Goal: Information Seeking & Learning: Learn about a topic

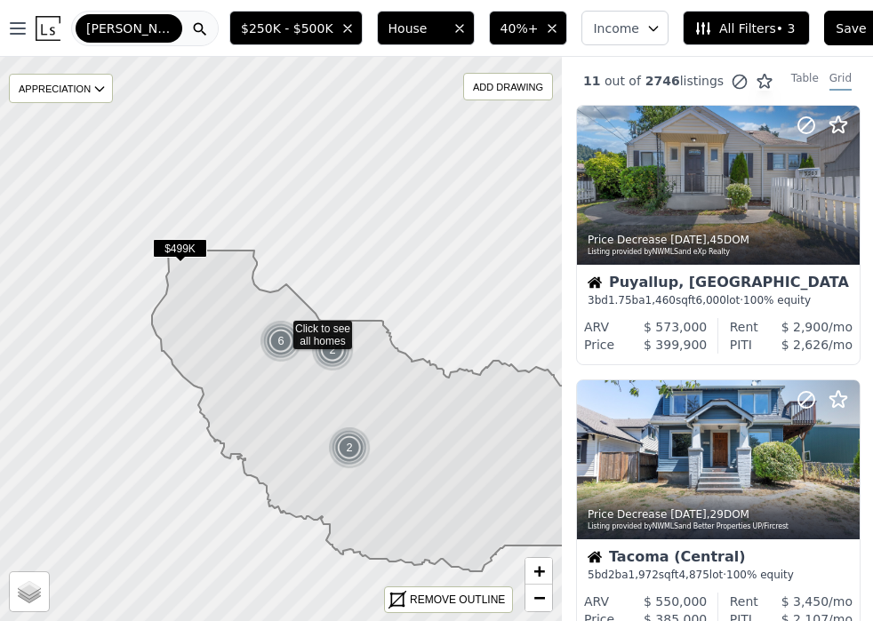
click at [145, 26] on div "[PERSON_NAME]" at bounding box center [145, 29] width 148 height 36
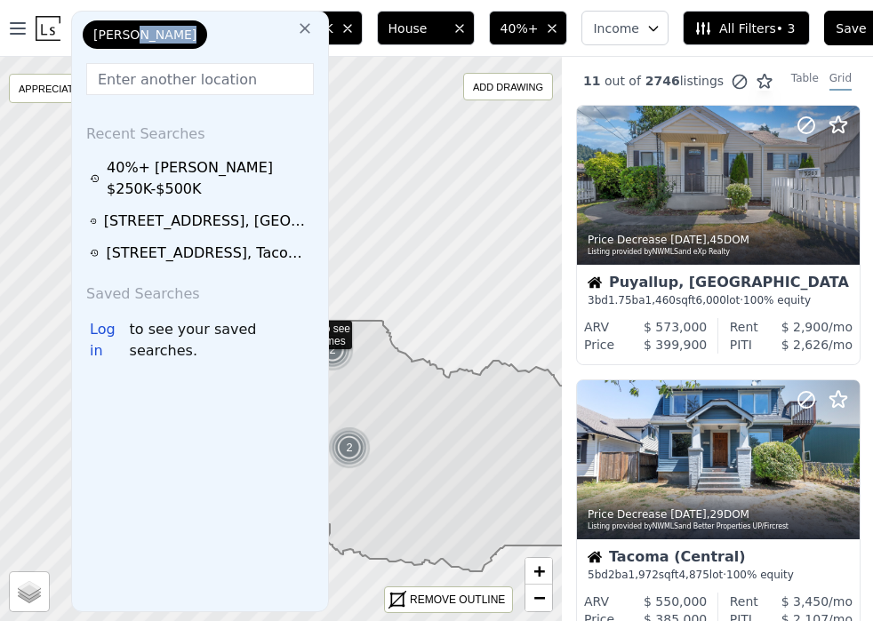
click at [145, 26] on div "[PERSON_NAME]" at bounding box center [168, 38] width 178 height 36
click at [120, 85] on input "text" at bounding box center [200, 79] width 228 height 32
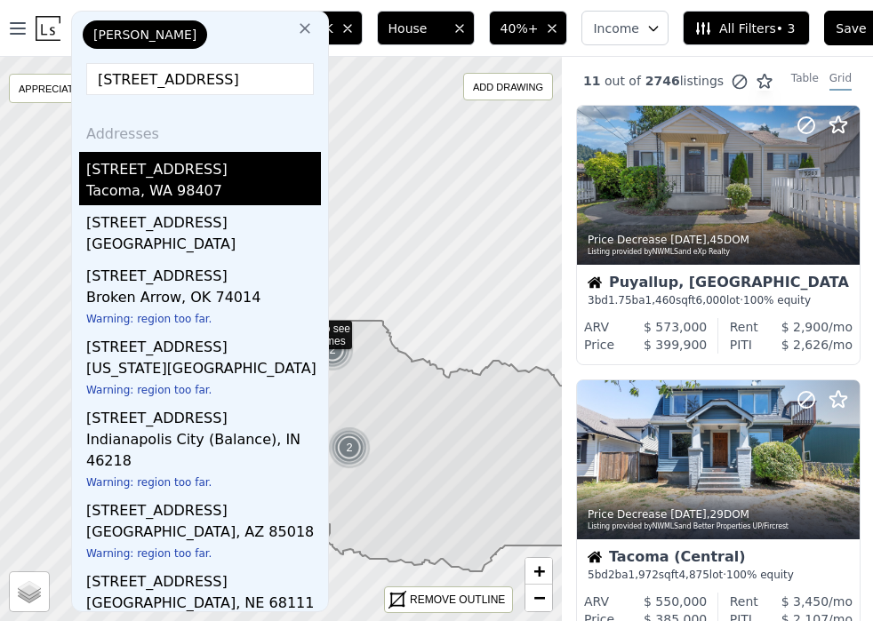
type input "4020 n 34th s"
click at [102, 180] on div "Tacoma, WA 98407" at bounding box center [203, 192] width 235 height 25
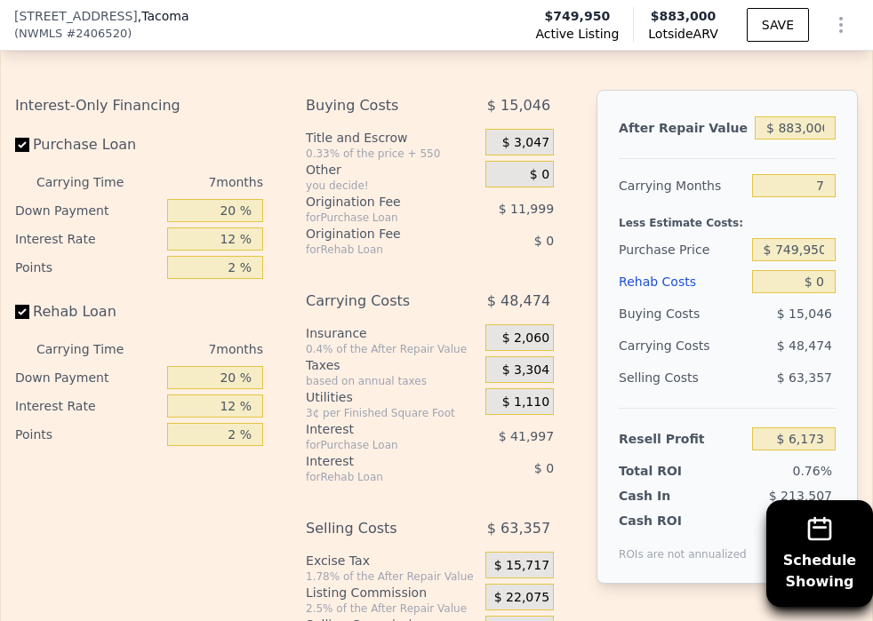
scroll to position [3494, 0]
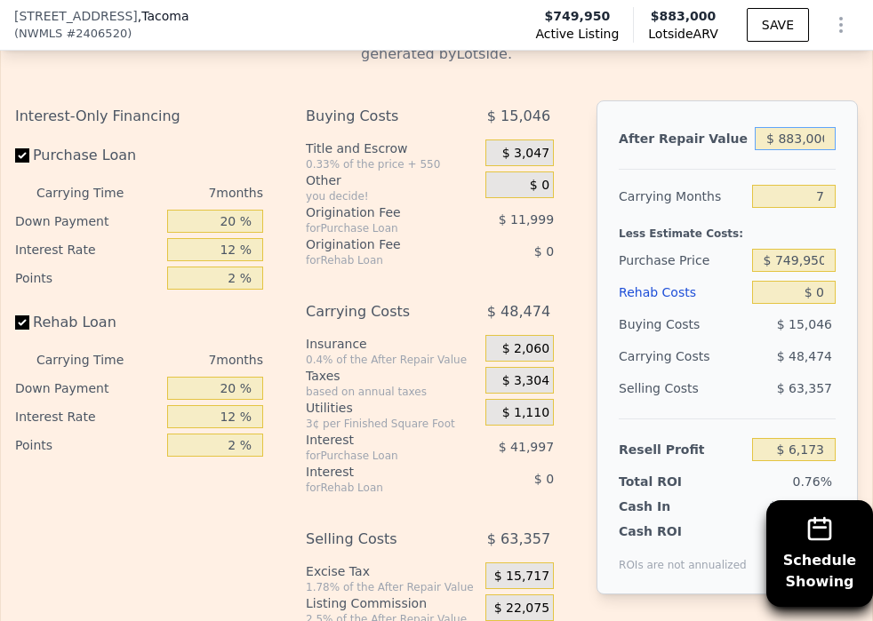
click at [782, 136] on input "$ 883,000" at bounding box center [795, 138] width 81 height 23
type input "$ 7"
type input "-$ 811,953"
type input "$ 72"
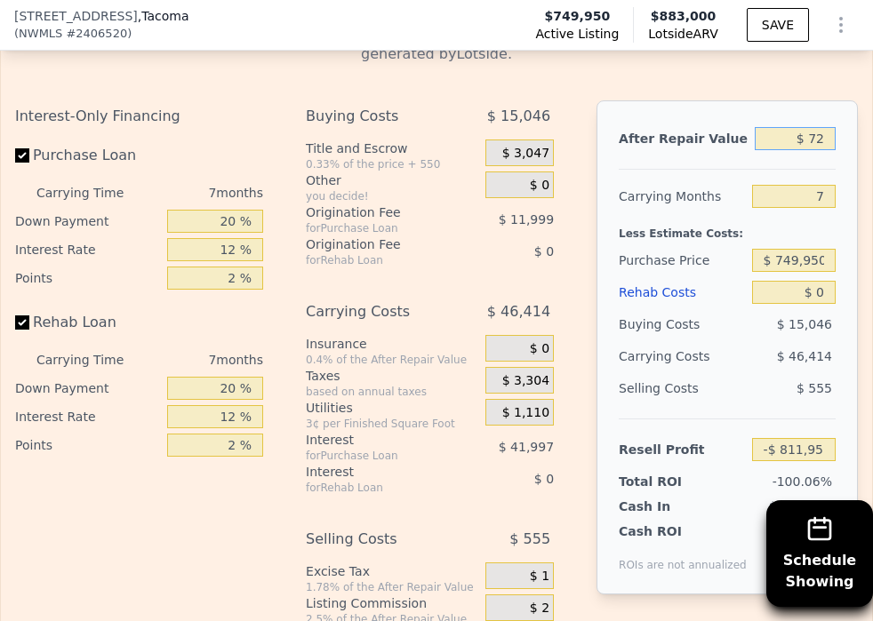
type input "-$ 811,893"
type input "$ 720"
type input "-$ 811,293"
type input "$ 7,200"
type input "-$ 805,289"
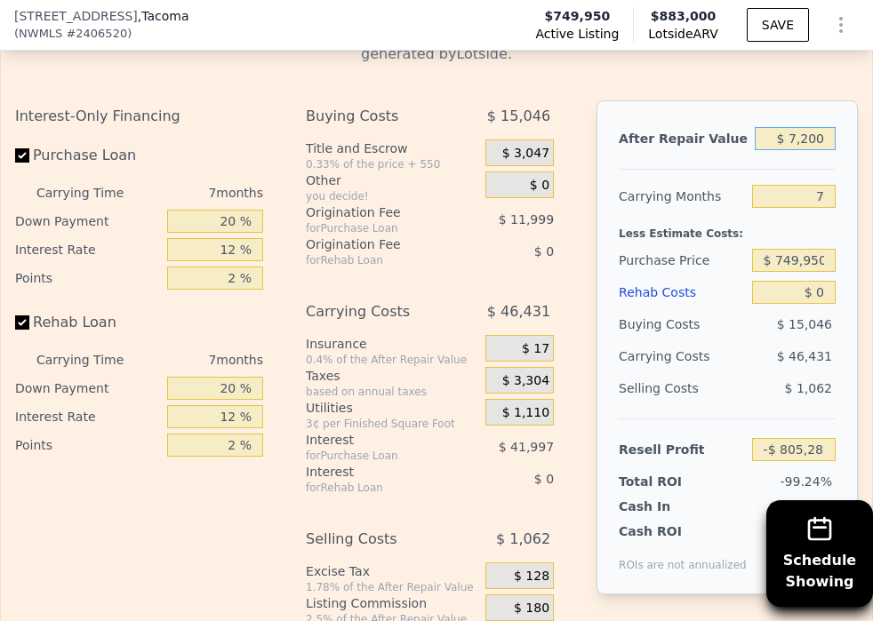
type input "$ 72,000"
type input "-$ 745,250"
type input "$ 720,000"
type input "-$ 144,854"
click at [828, 192] on input "7" at bounding box center [794, 196] width 84 height 23
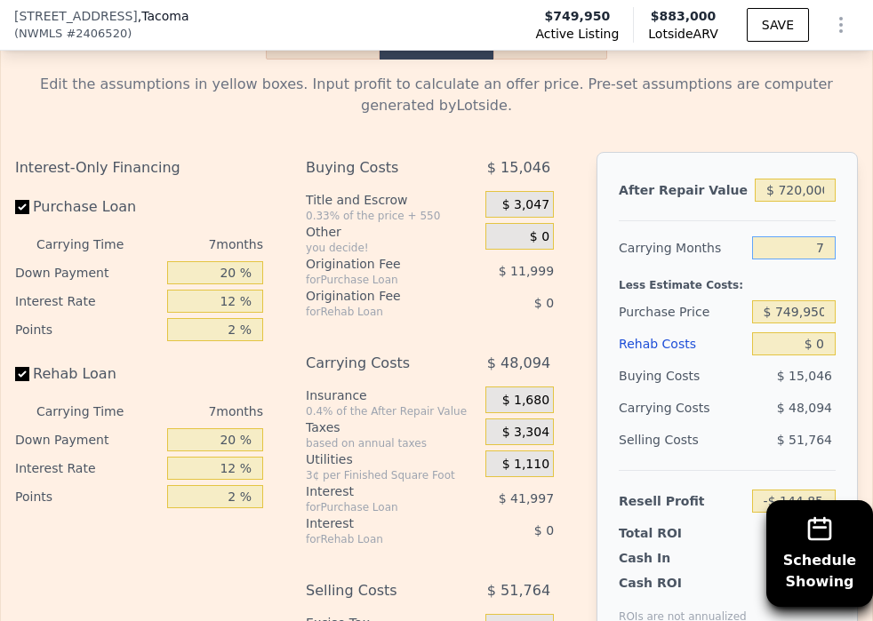
scroll to position [3444, 0]
click at [798, 314] on input "$ 749,950" at bounding box center [794, 311] width 84 height 23
type input "$ 395,000"
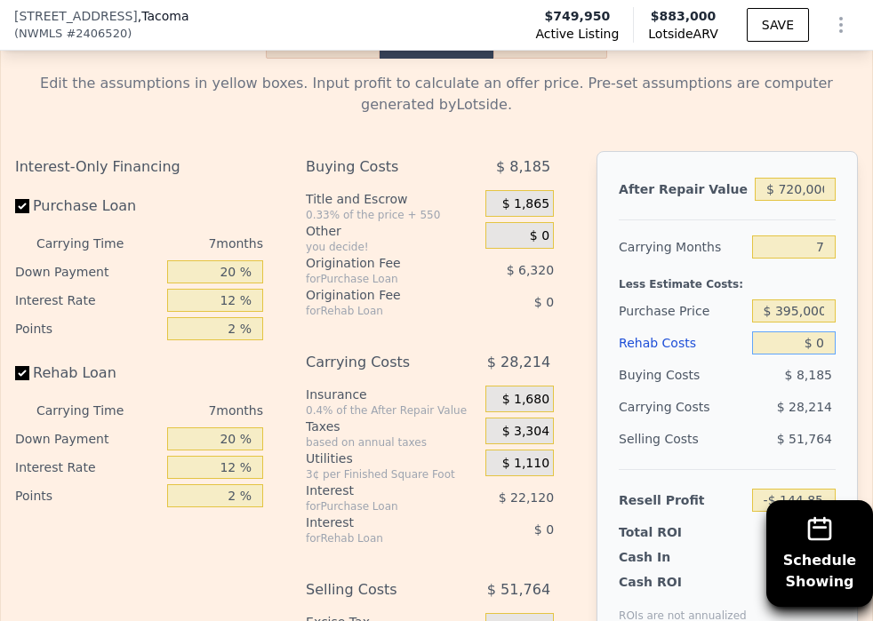
click at [816, 341] on input "$ 0" at bounding box center [794, 343] width 84 height 23
type input "$ 236,837"
click at [816, 341] on input "$ 0" at bounding box center [794, 343] width 84 height 23
type input "$ 1"
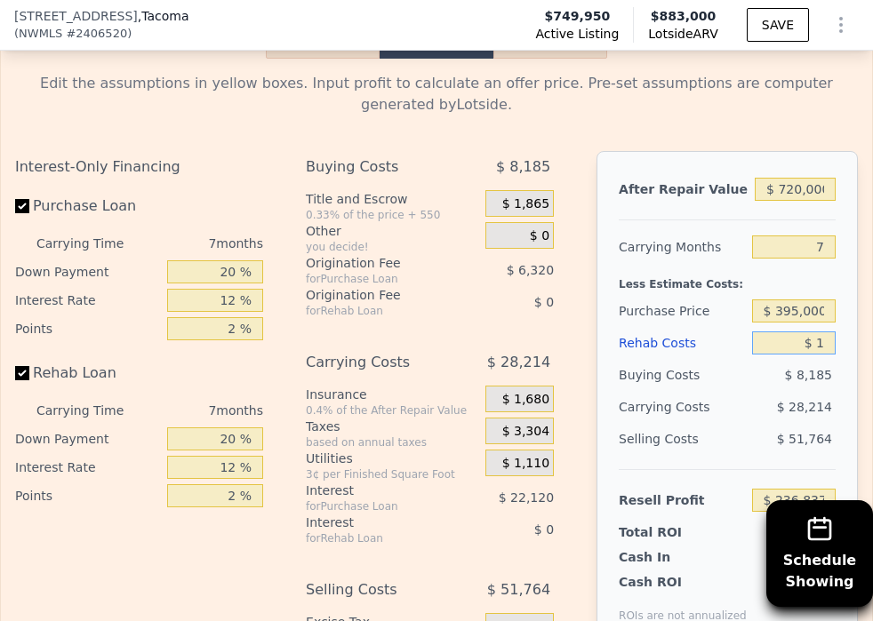
type input "$ 236,836"
type input "$ 15"
type input "$ 236,822"
type input "$ 150"
type input "$ 236,678"
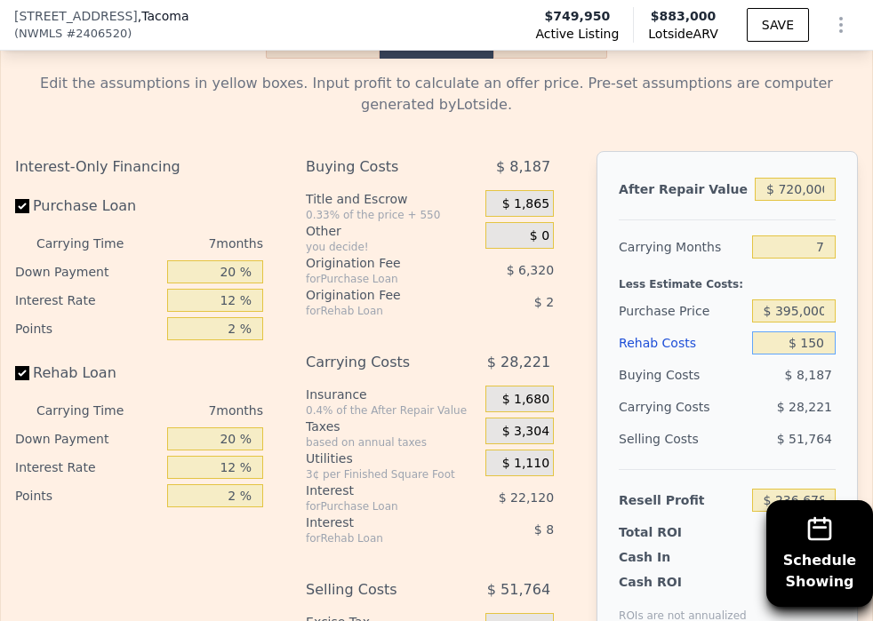
type input "$ 1,500"
type input "$ 235,229"
type input "$ 15,000"
type input "$ 220,757"
type input "$ 150,000"
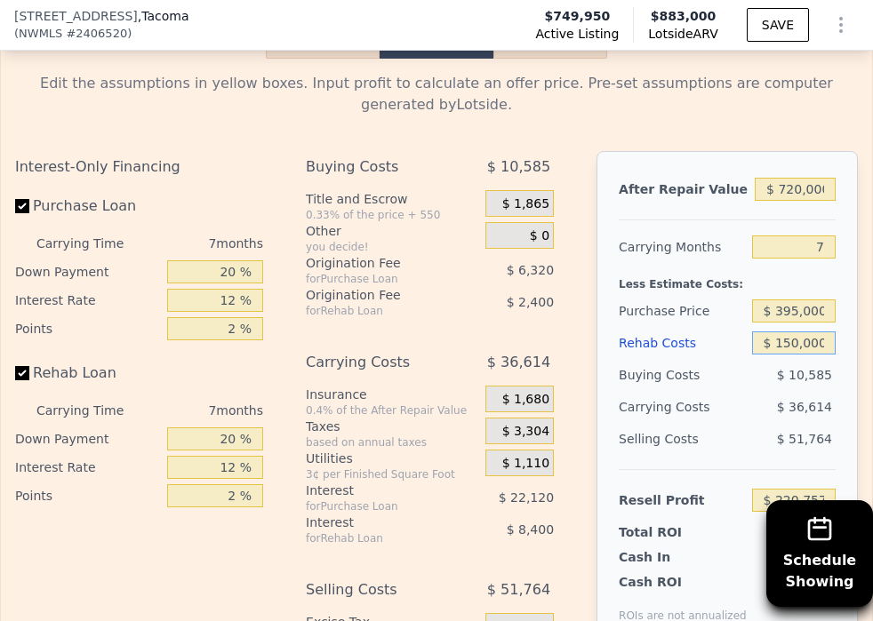
type input "$ 76,037"
click at [765, 412] on div "$ 36,614" at bounding box center [776, 407] width 118 height 32
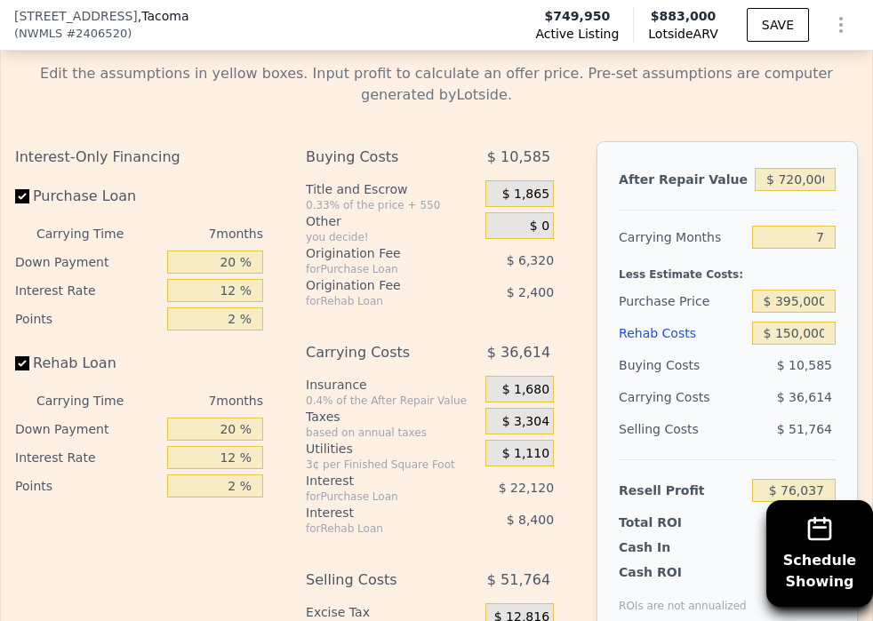
scroll to position [3454, 0]
click at [802, 176] on input "$ 720,000" at bounding box center [795, 178] width 81 height 23
type input "$ 72,000"
type input "-$ 524,359"
type input "$ 7,000"
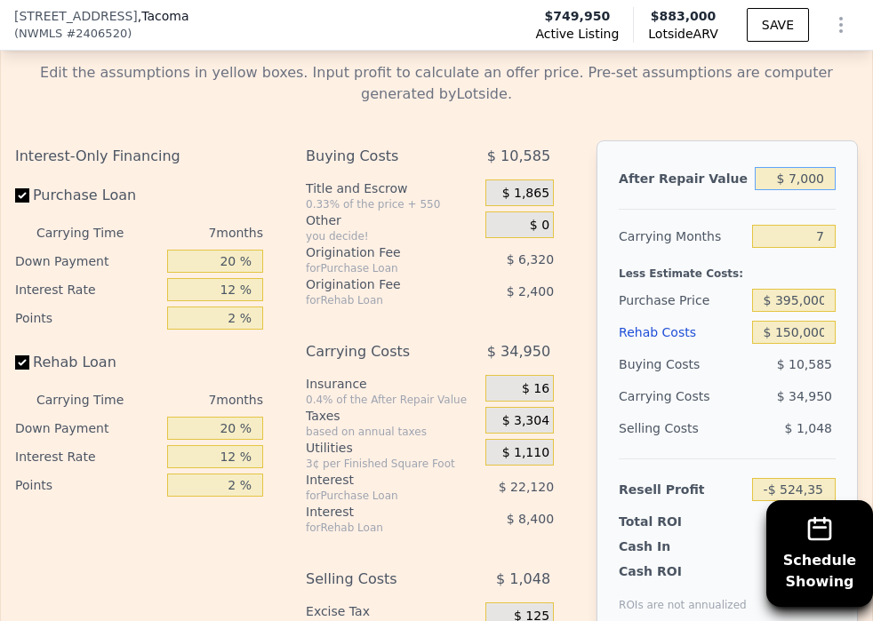
type input "-$ 584,583"
type input "$ 70,000"
type input "-$ 526,211"
type input "$ 700,000"
type input "$ 57,507"
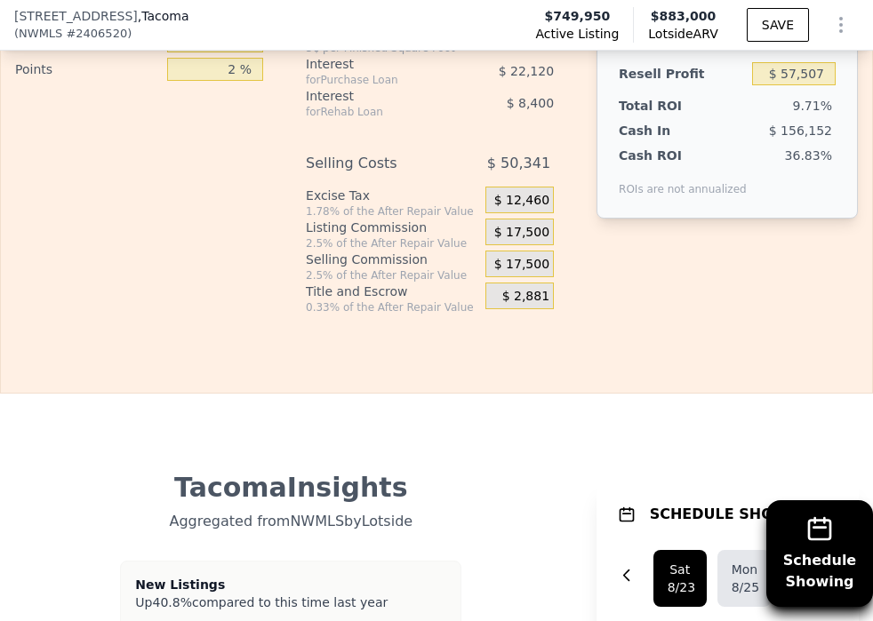
scroll to position [3873, 0]
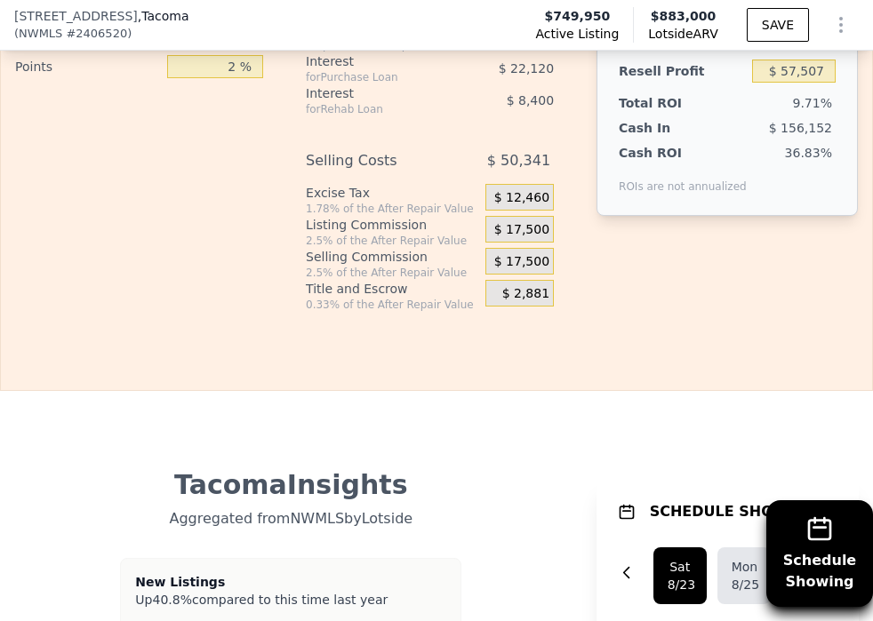
type input "$ 700,000"
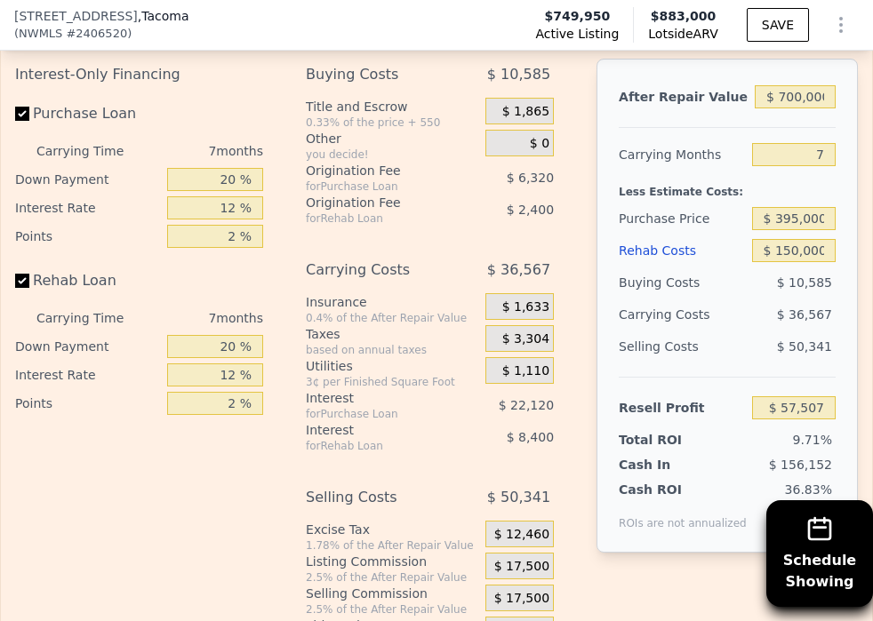
scroll to position [3534, 0]
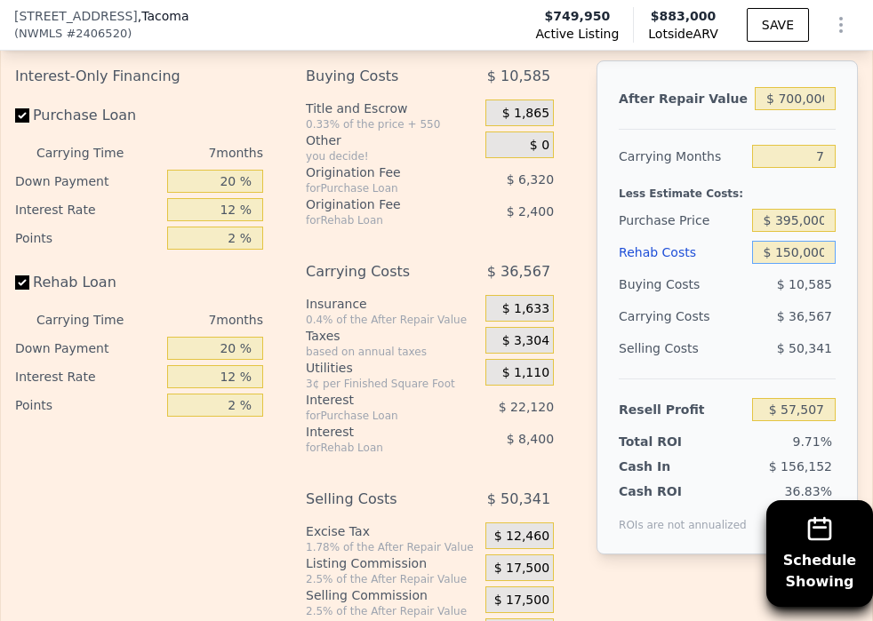
click at [789, 253] on input "$ 150,000" at bounding box center [794, 252] width 84 height 23
type input "$ 10,000"
type input "$ 207,587"
type input "$ 160,000"
type input "$ 46,787"
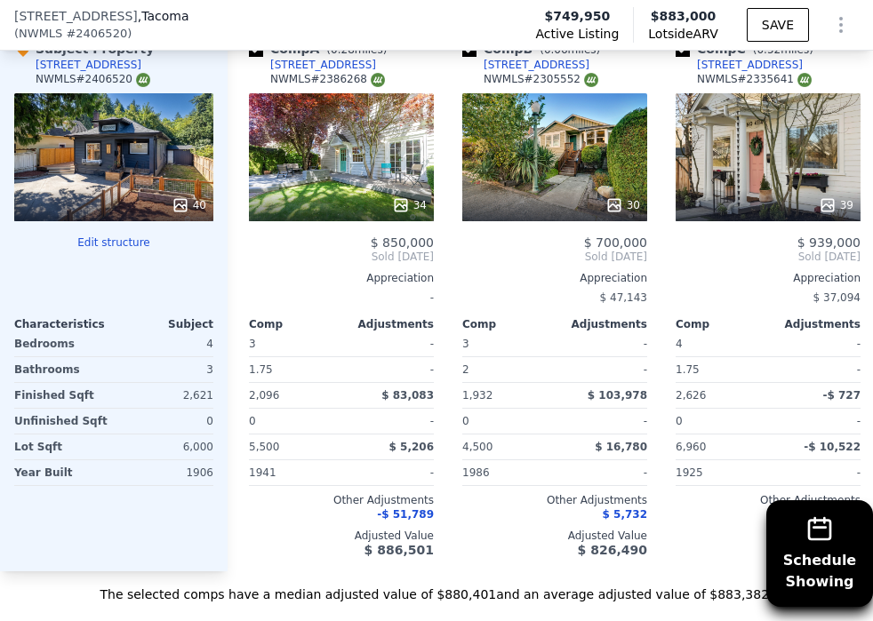
scroll to position [0, 0]
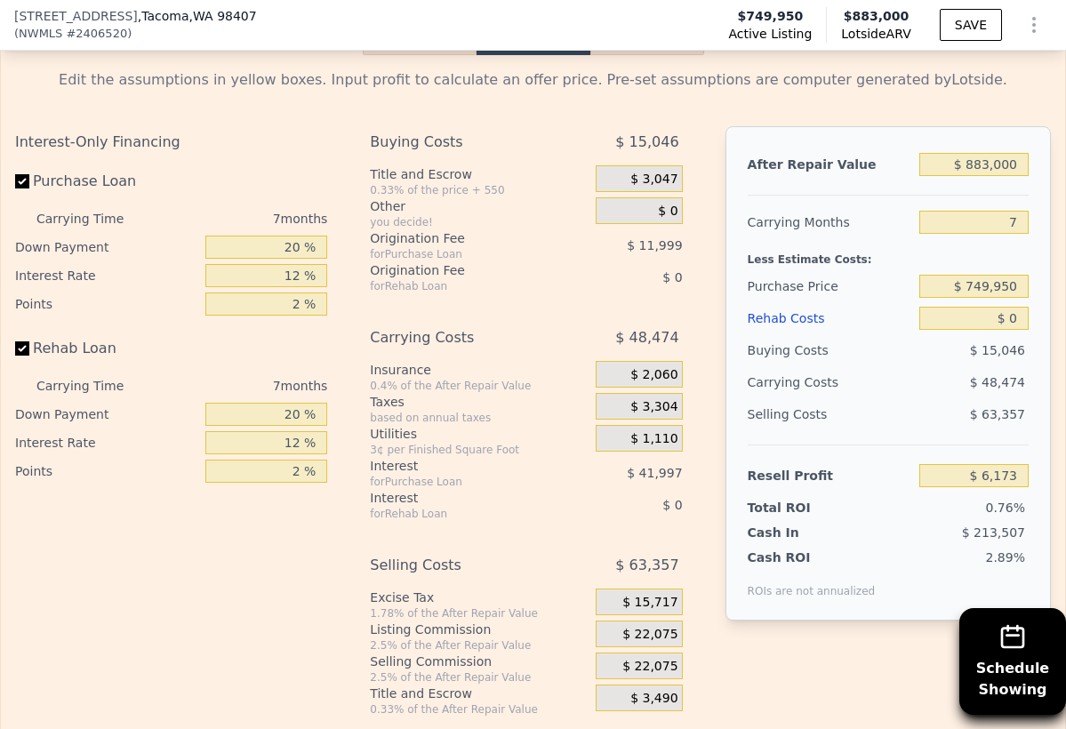
scroll to position [2833, 0]
click at [989, 289] on input "$ 749,950" at bounding box center [973, 285] width 109 height 23
type input "$ 700,000"
click at [953, 343] on div "$ 14,081" at bounding box center [973, 349] width 109 height 32
type input "$ 59,888"
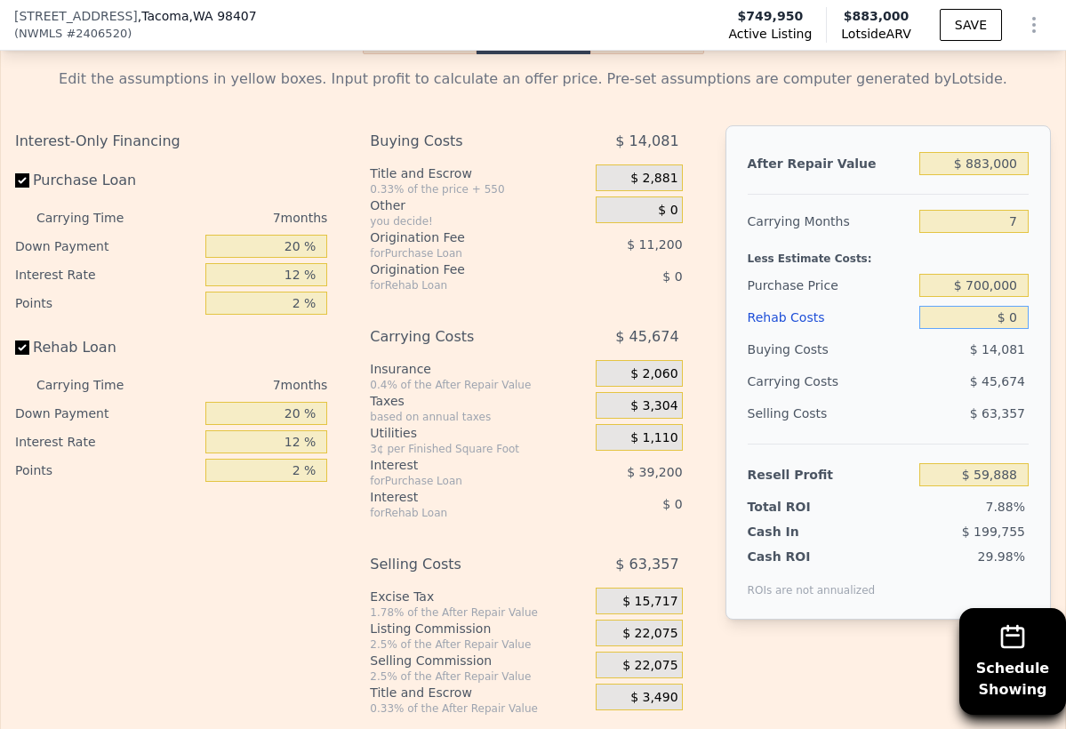
click at [1005, 322] on input "$ 0" at bounding box center [973, 317] width 109 height 23
type input "$ 10"
type input "$ 59,878"
type input "$ 160"
type input "$ 59,718"
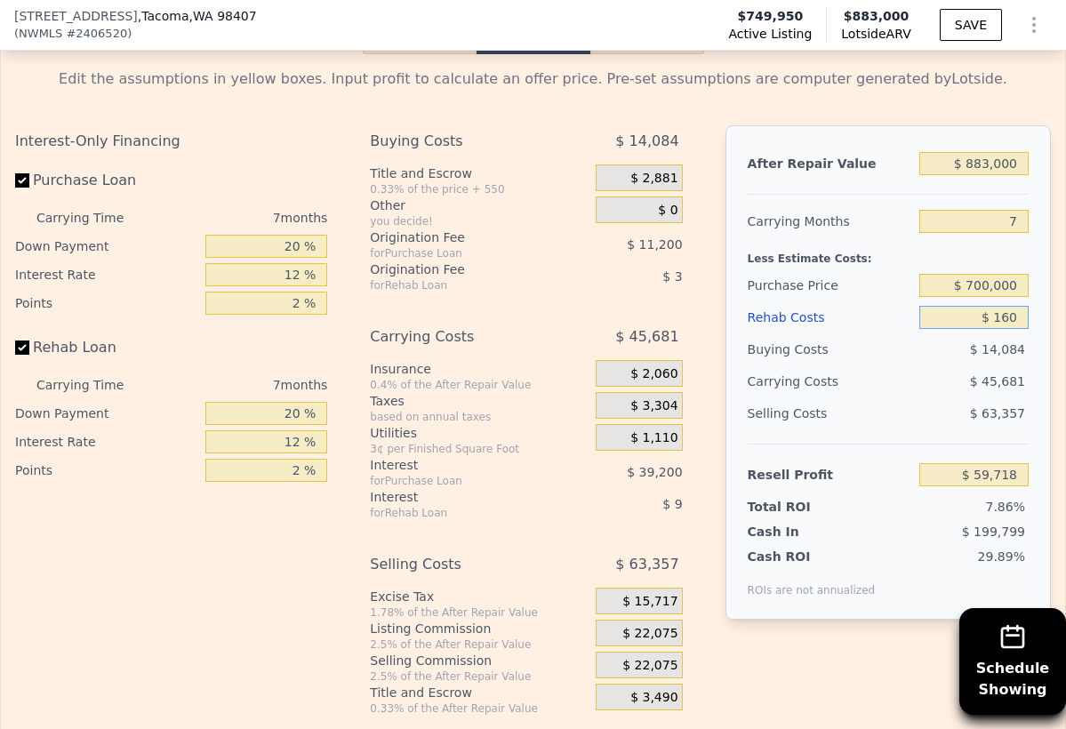
type input "$ 1,600"
type input "$ 58,171"
type input "$ 16,000"
type input "$ 42,736"
type input "$ 160,000"
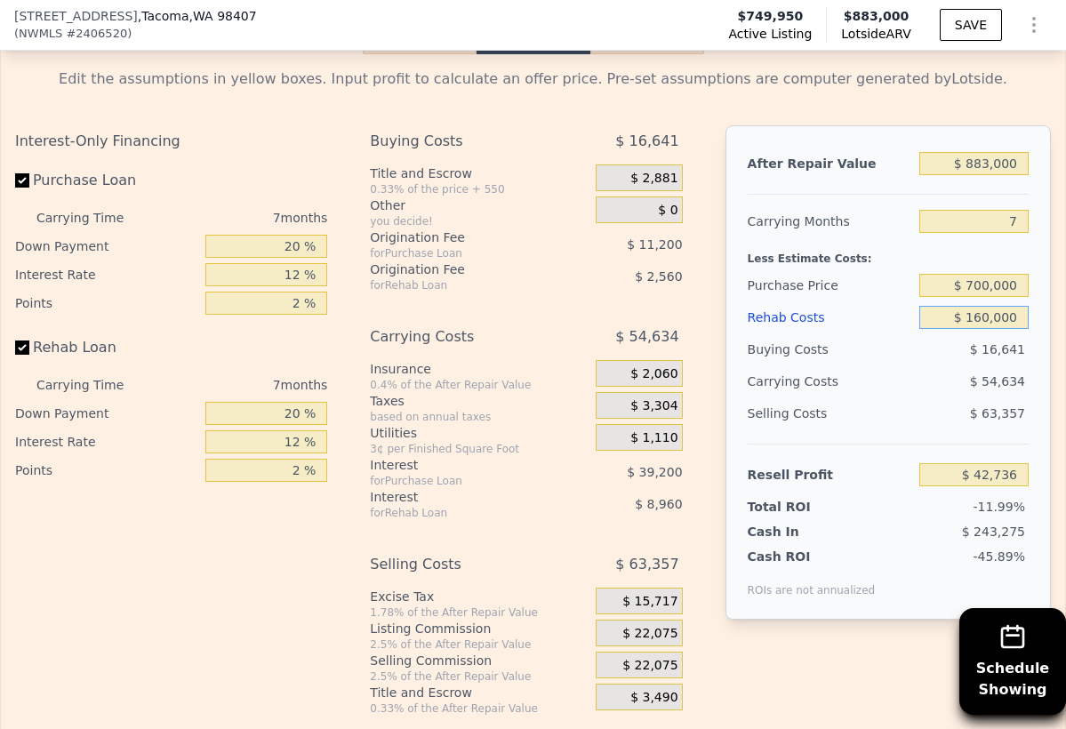
type input "-$ 111,632"
click at [934, 404] on div "$ 63,357" at bounding box center [973, 413] width 109 height 32
click at [947, 428] on div "Selling Costs $ 63,357" at bounding box center [888, 420] width 281 height 46
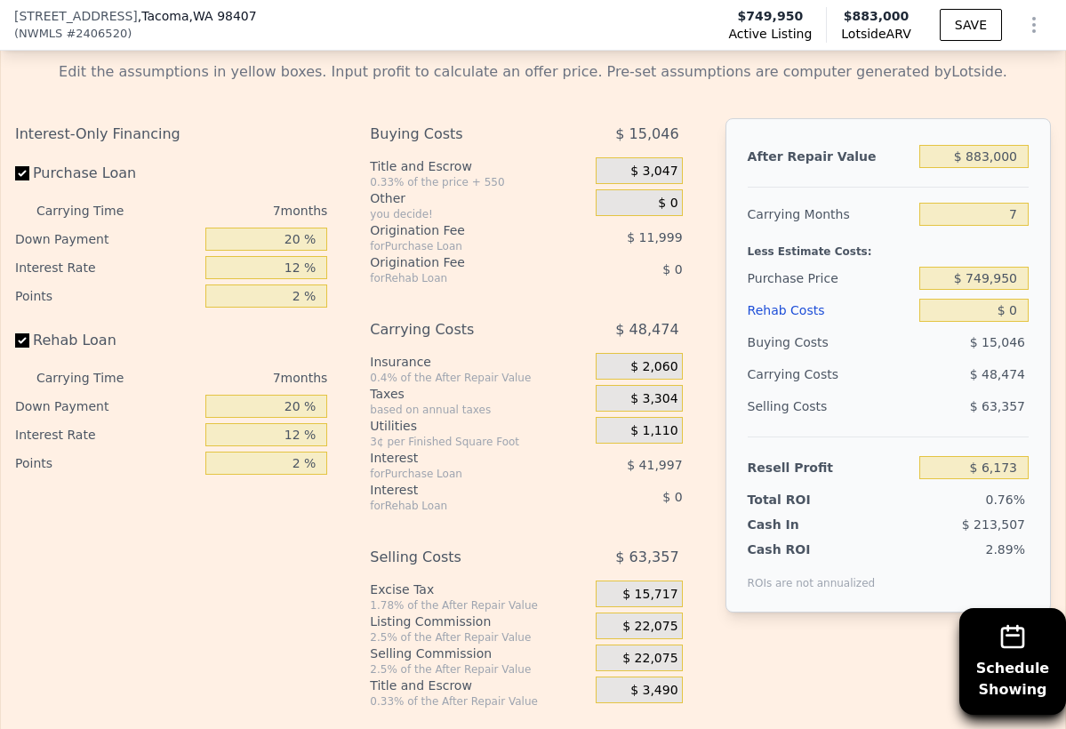
scroll to position [2838, 0]
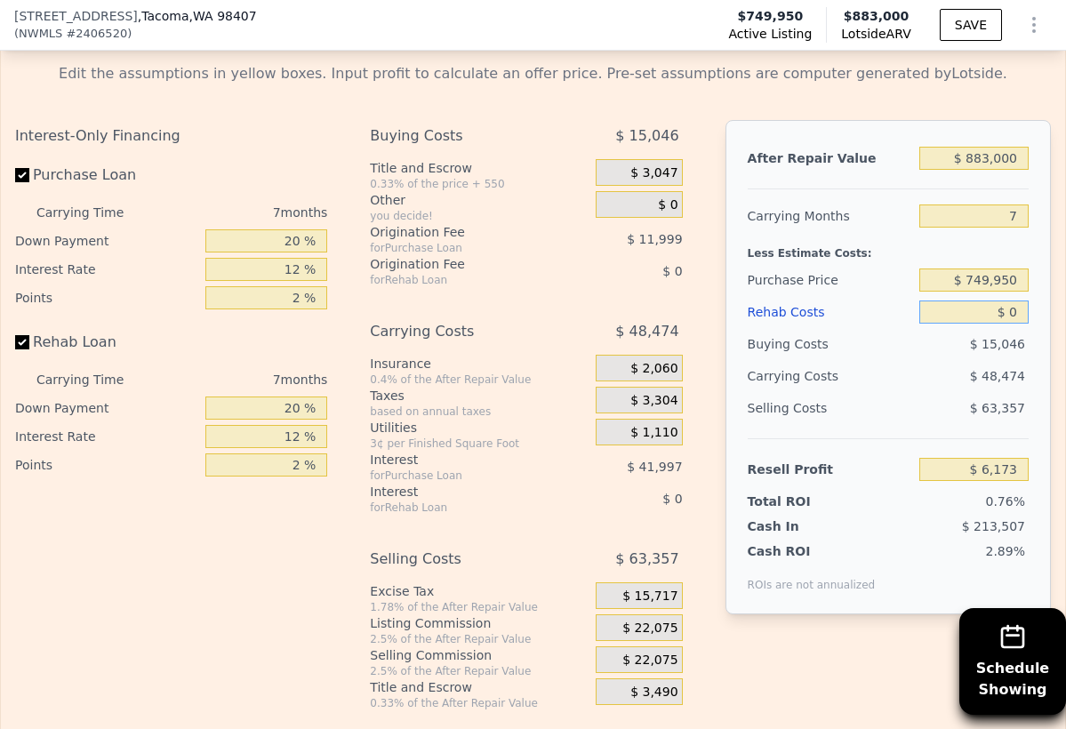
click at [1010, 307] on input "$ 0" at bounding box center [973, 311] width 109 height 23
type input "$ 10"
type input "$ 6,163"
type input "$ 160"
type input "$ 6,003"
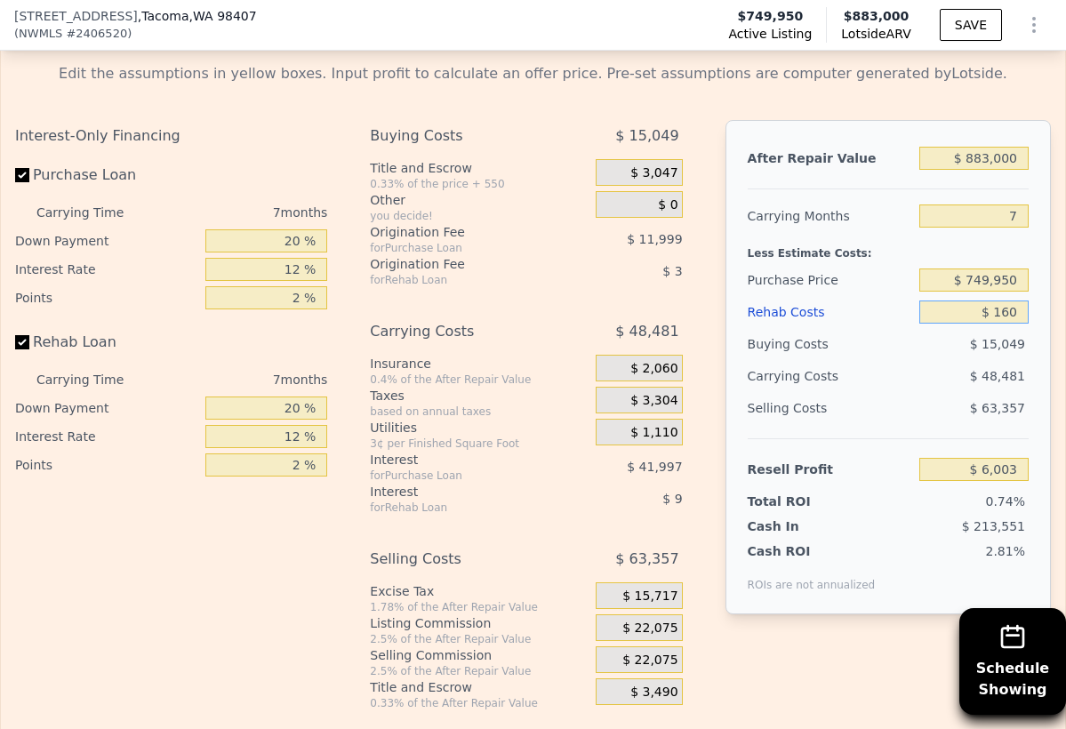
type input "$ 1,600"
type input "$ 4,456"
type input "$ 16,000"
type input "-$ 10,979"
type input "$ 160,000"
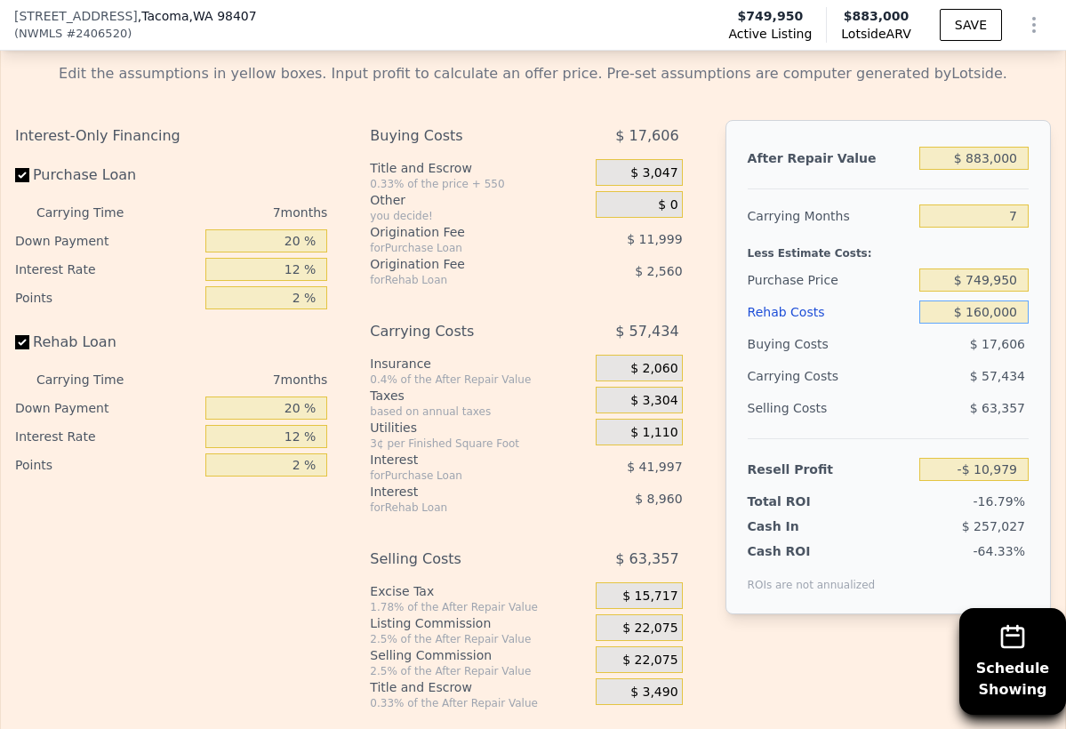
type input "-$ 165,347"
type input "$ 1,600,000"
type input "-$ 1,709,027"
type input "$ 160,000"
type input "-$ 165,347"
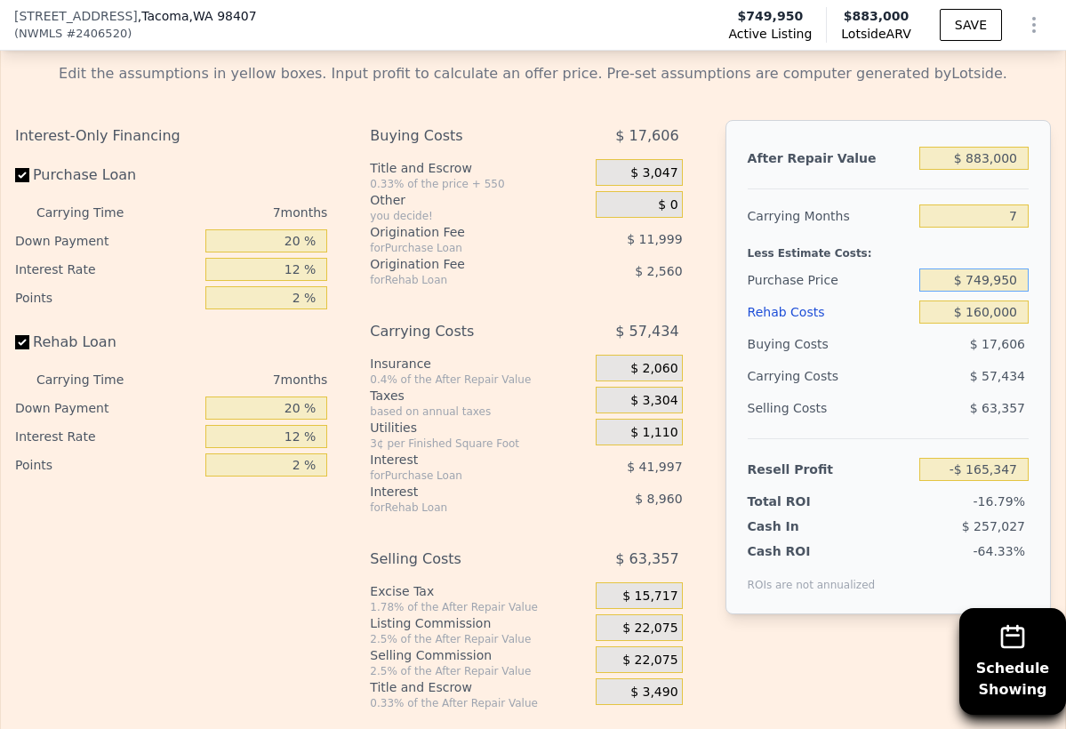
click at [993, 279] on input "$ 749,950" at bounding box center [973, 279] width 109 height 23
type input "$ 395,000"
click at [926, 431] on div "Selling Costs $ 63,357" at bounding box center [888, 415] width 281 height 46
type input "$ 216,344"
click at [948, 405] on div "$ 63,357" at bounding box center [973, 408] width 109 height 32
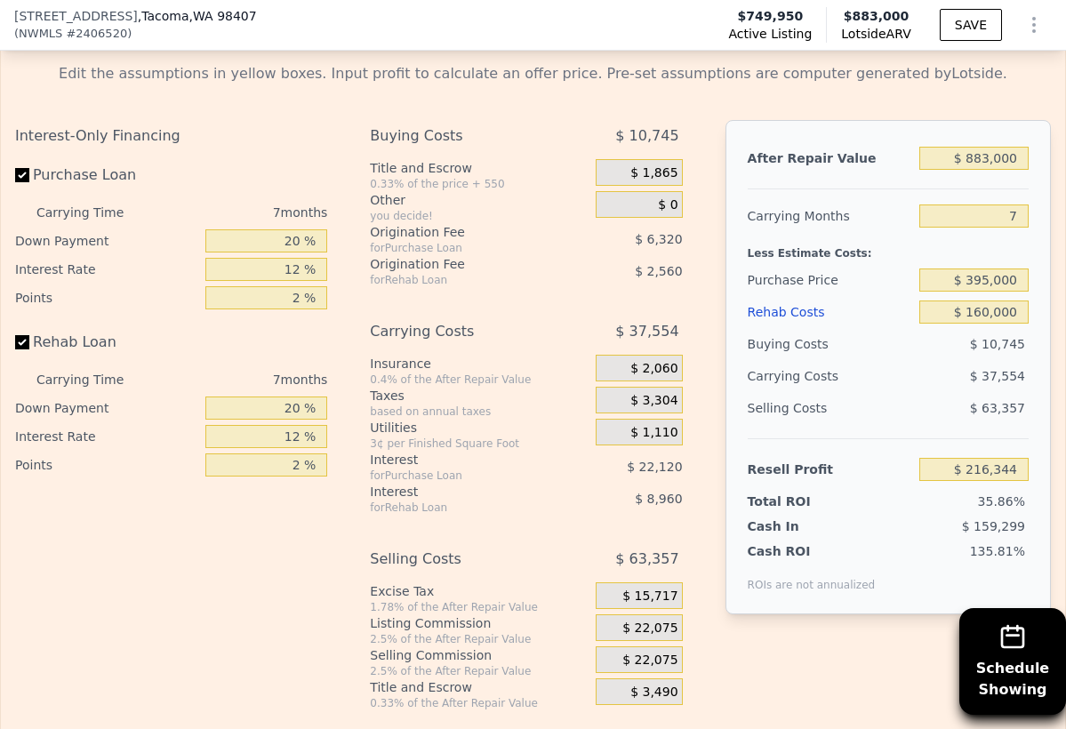
click at [938, 378] on div "$ 37,554" at bounding box center [943, 376] width 172 height 32
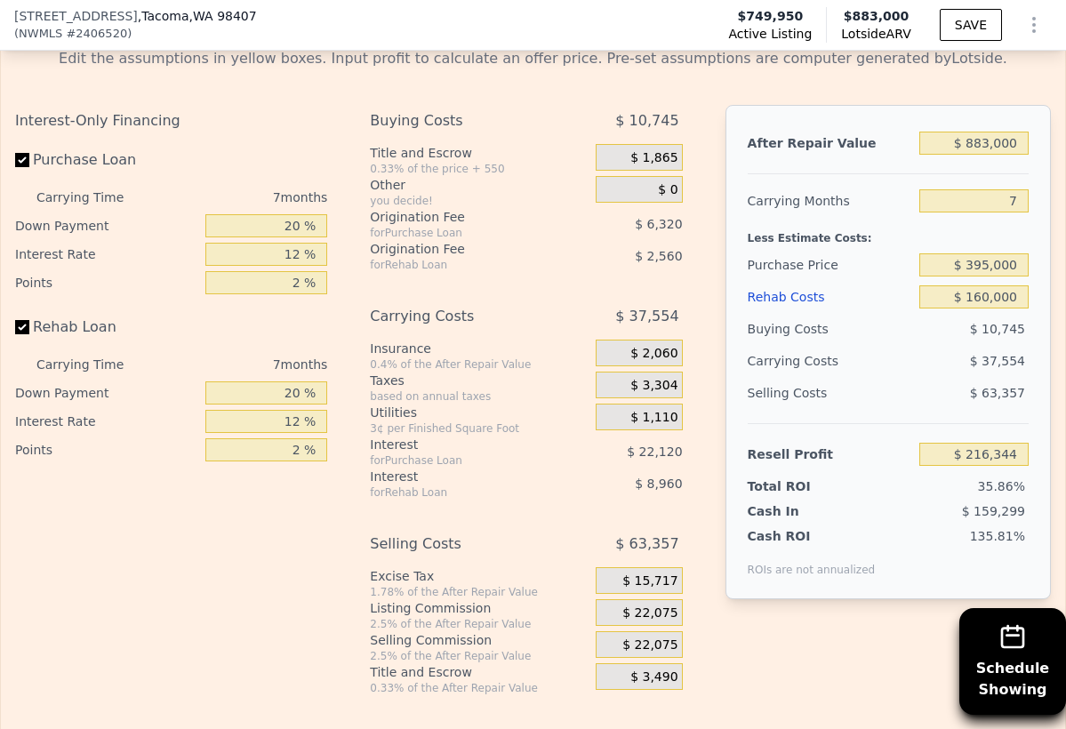
scroll to position [2853, 0]
click at [987, 140] on input "$ 883,000" at bounding box center [973, 143] width 109 height 23
type input "$ 88,000"
type input "-$ 520,253"
type input "$ 8,000"
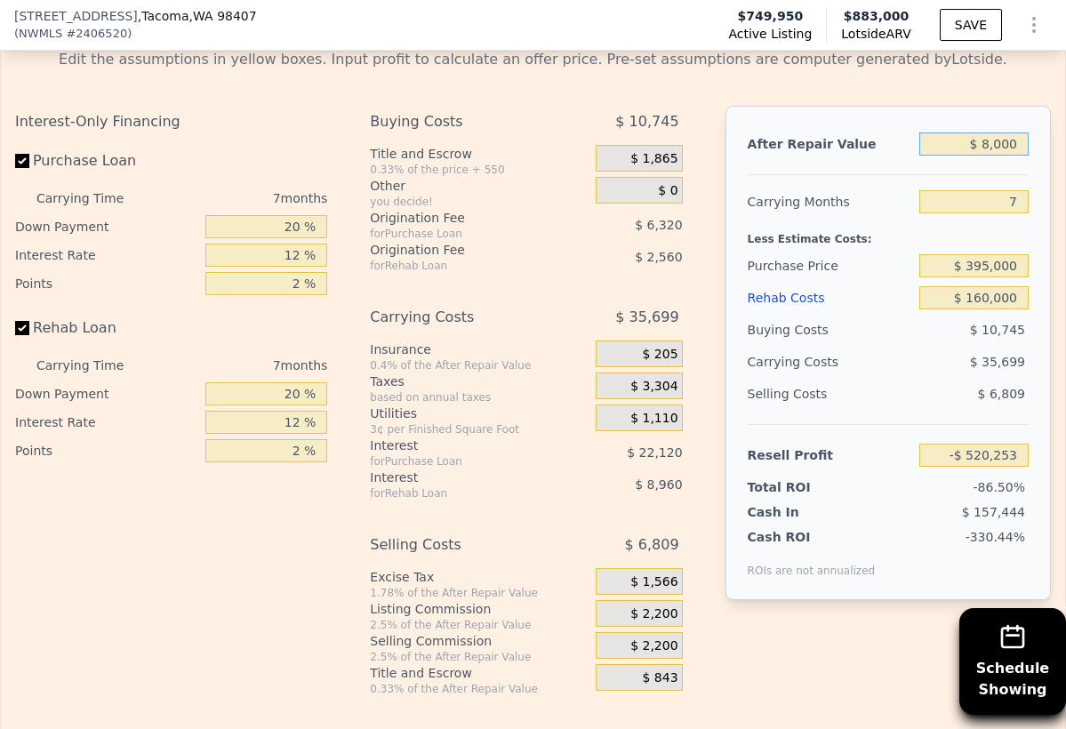
type input "-$ 594,377"
type input "$ 000"
type input "-$ 601,789"
type input "$ 7,000"
type input "-$ 595,303"
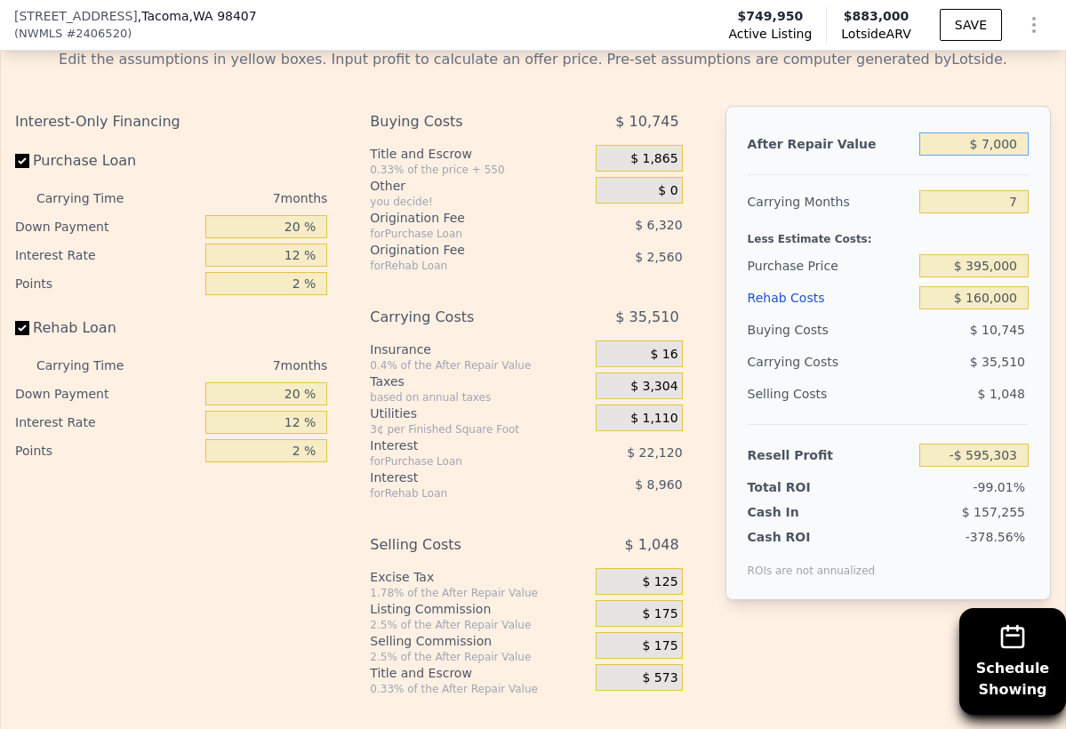
type input "$ 70,000"
type input "-$ 536,931"
type input "$ 700,000"
type input "$ 46,787"
type input "$ 7,000,000"
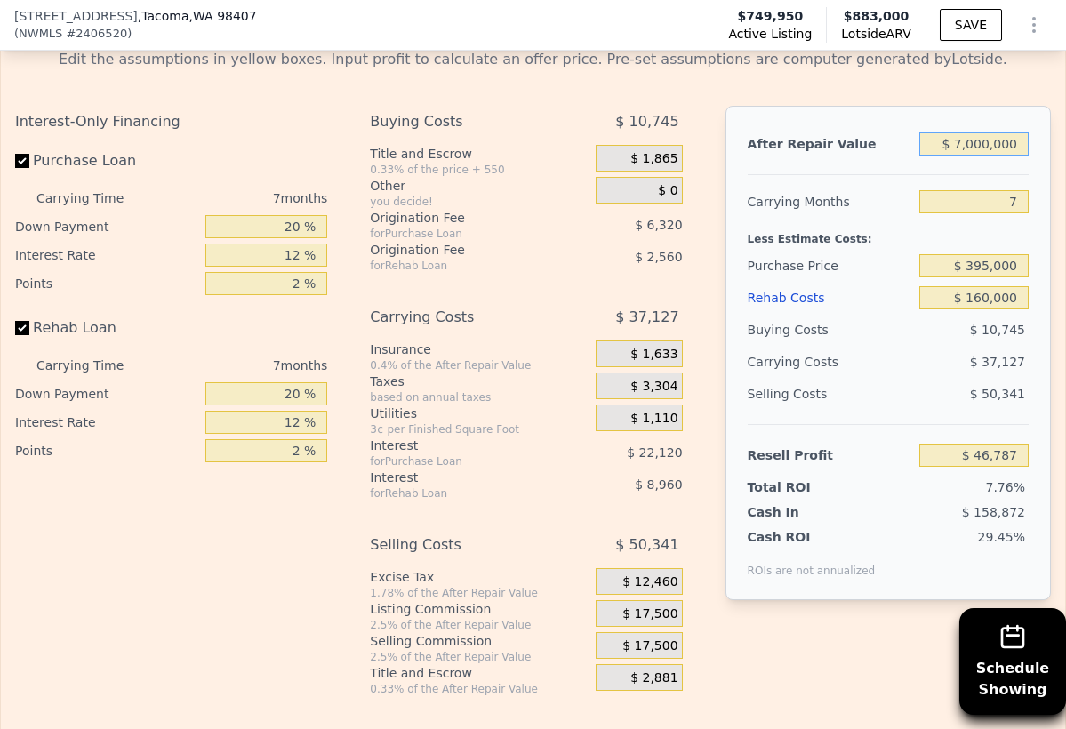
type input "$ 5,883,968"
type input "$ 700,000"
type input "$ 46,787"
click at [939, 372] on div "$ 37,127" at bounding box center [943, 362] width 172 height 32
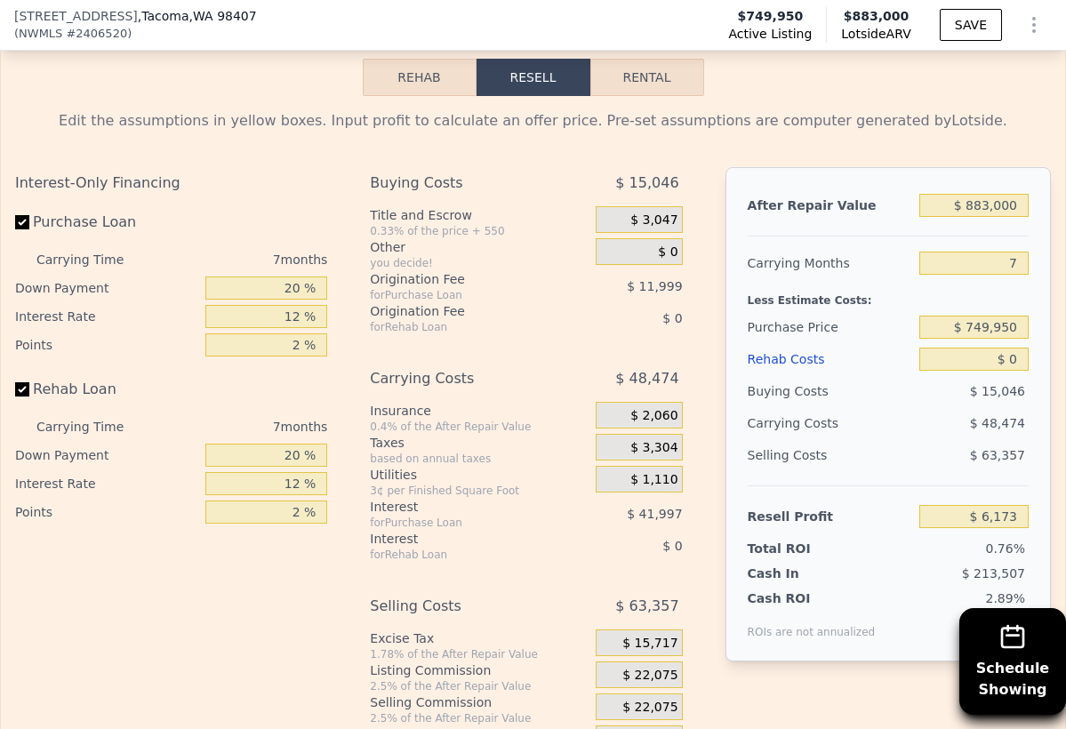
scroll to position [2799, 0]
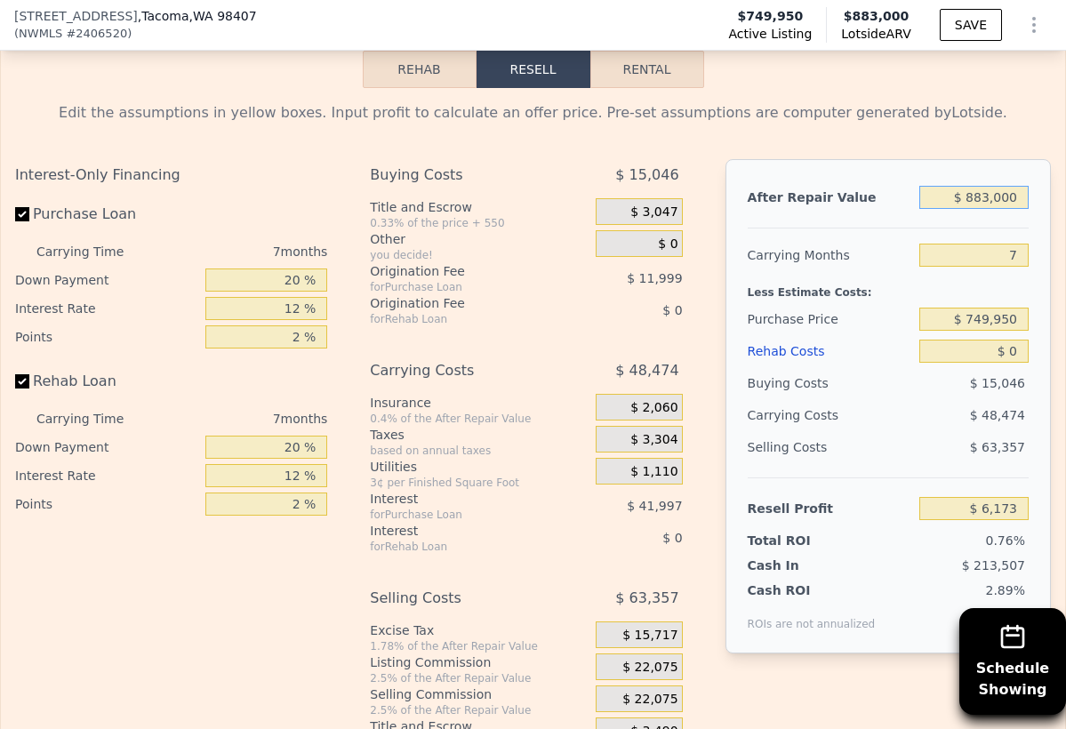
click at [984, 196] on input "$ 883,000" at bounding box center [973, 197] width 109 height 23
type input "$ 88,000"
type input "-$ 730,424"
type input "$ 000"
type input "-$ 811,960"
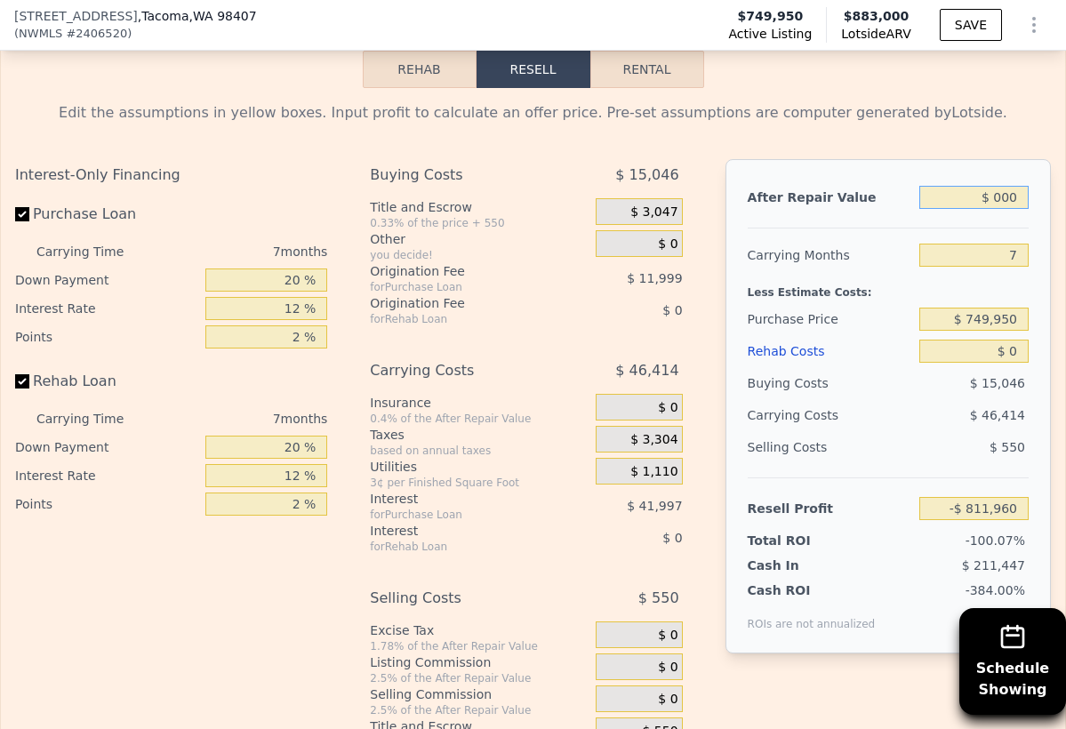
type input "$ 7,000"
type input "-$ 805,474"
type input "$ 72,000"
type input "-$ 745,250"
type input "$ 720,000"
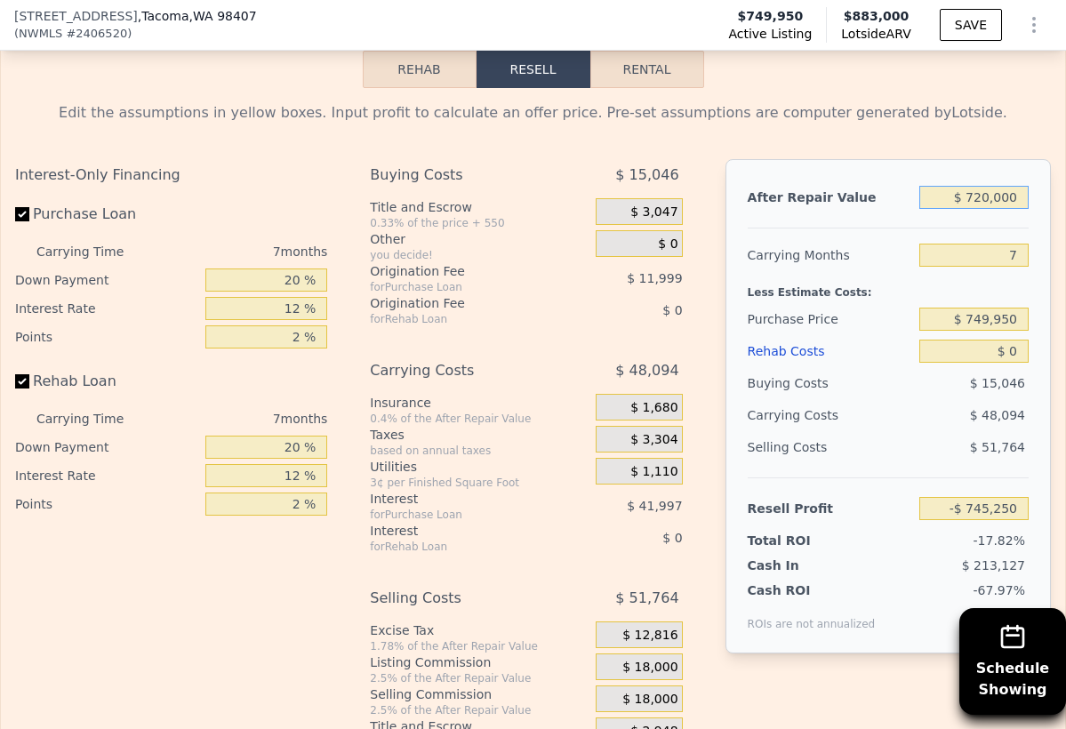
type input "-$ 144,854"
type input "$ 720,000"
click at [991, 319] on input "$ 749,950" at bounding box center [973, 319] width 109 height 23
type input "$ 395,000"
click at [1012, 357] on input "$ 0" at bounding box center [973, 351] width 109 height 23
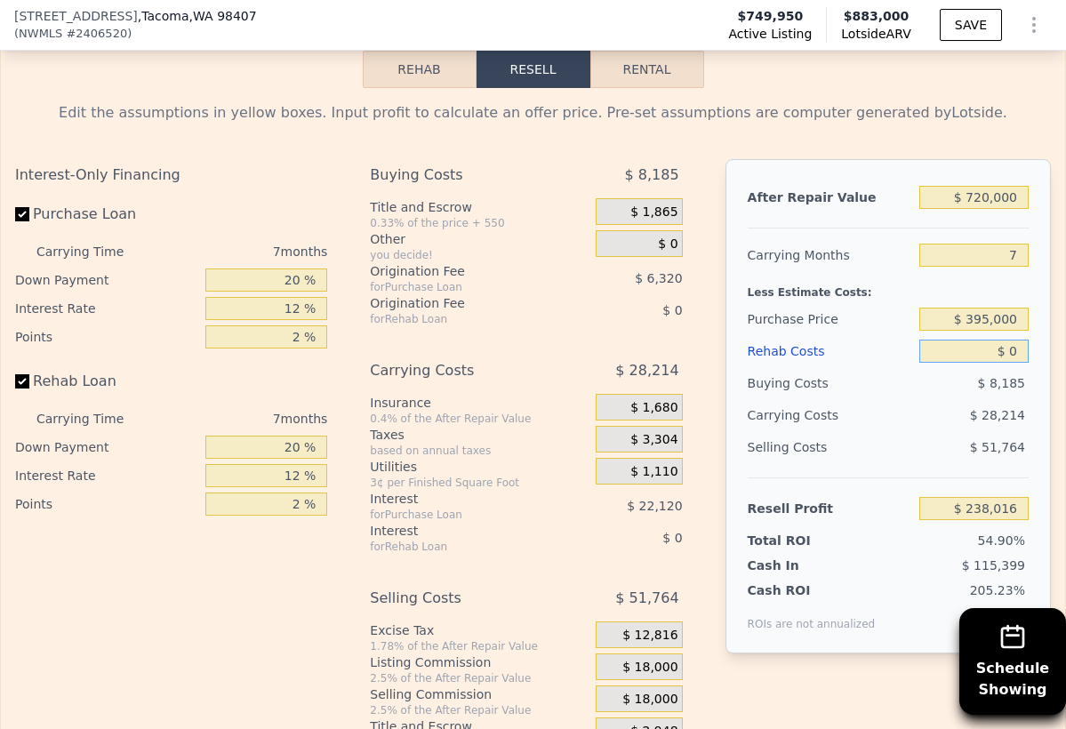
type input "$ 236,837"
type input "$ 10"
type input "$ 236,827"
type input "$ 160"
type input "$ 236,667"
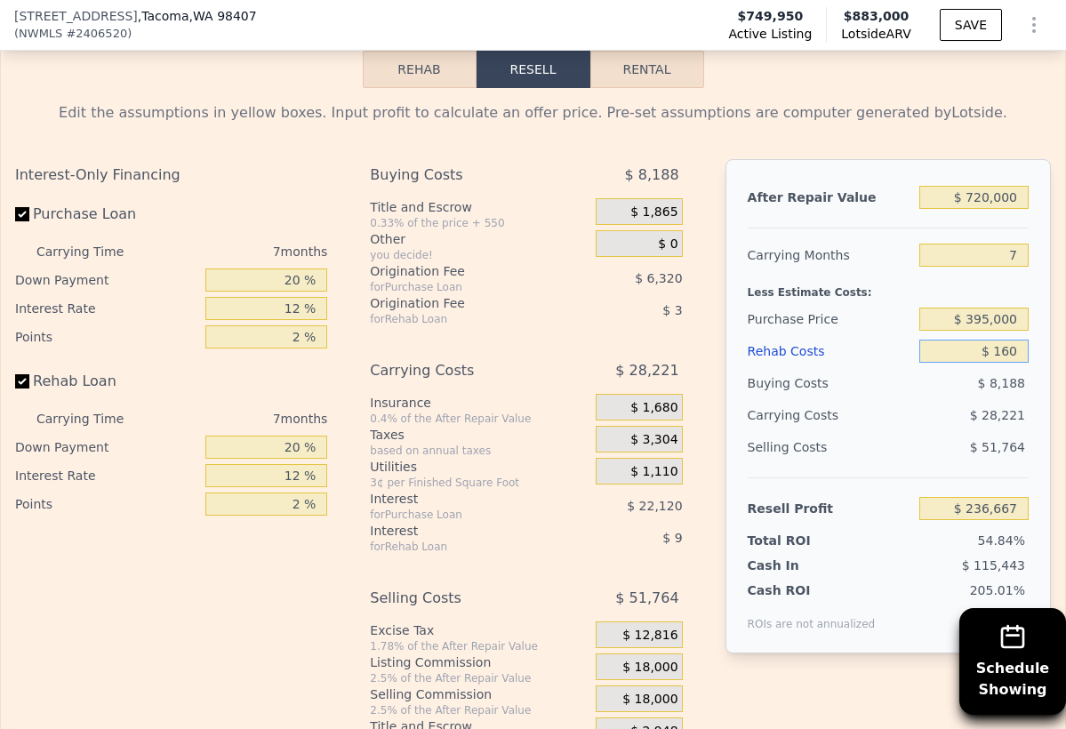
type input "$ 1,600"
type input "$ 235,120"
type input "$ 16,000"
type input "$ 219,685"
type input "$ 160,000"
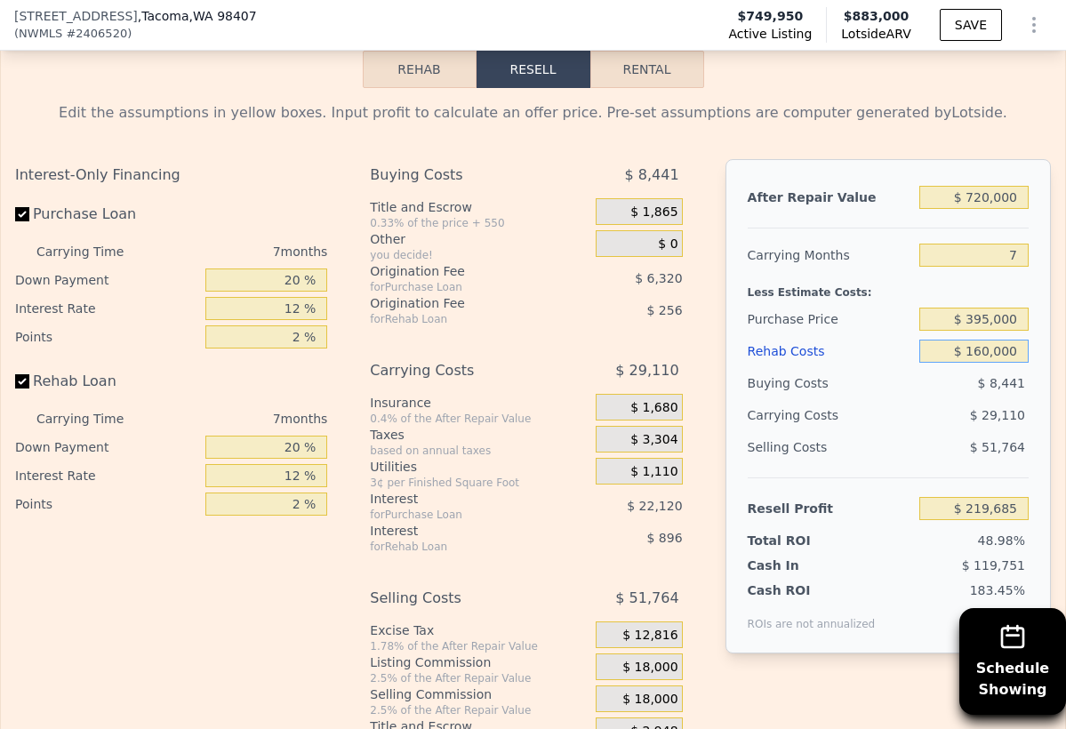
type input "$ 65,317"
type input "$ 16,000"
type input "$ 219,685"
type input "$ 1,600"
type input "$ 235,120"
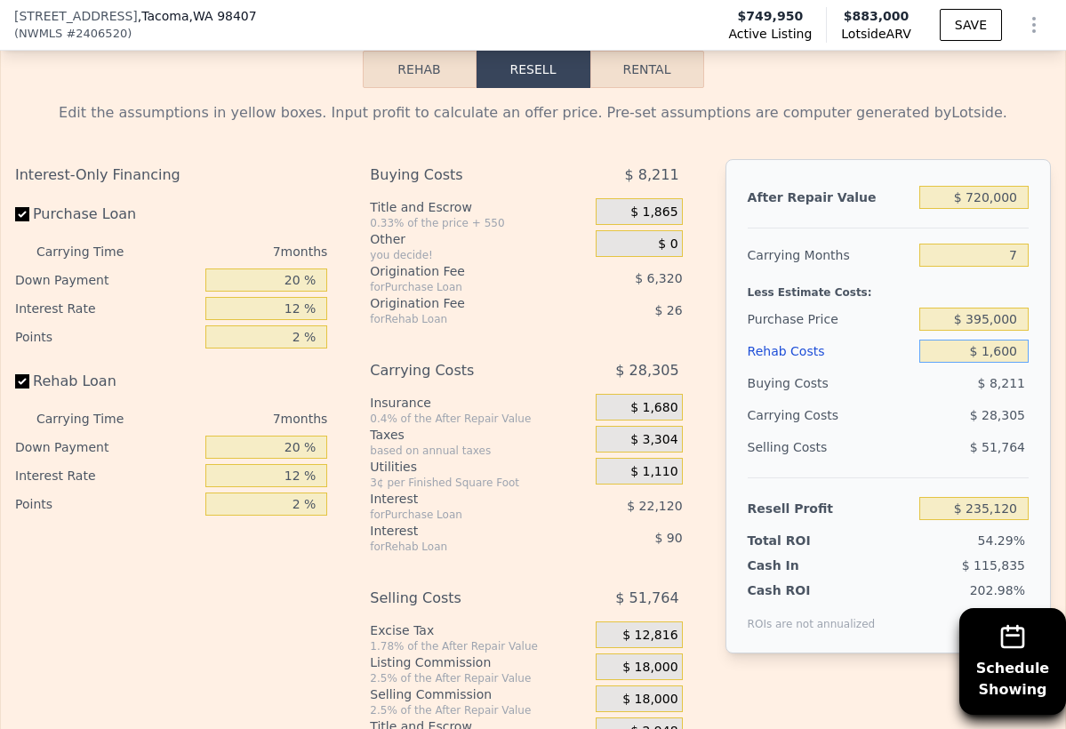
type input "$ 160"
type input "$ 236,667"
type input "$ 10"
type input "$ 236,827"
type input "$ 160"
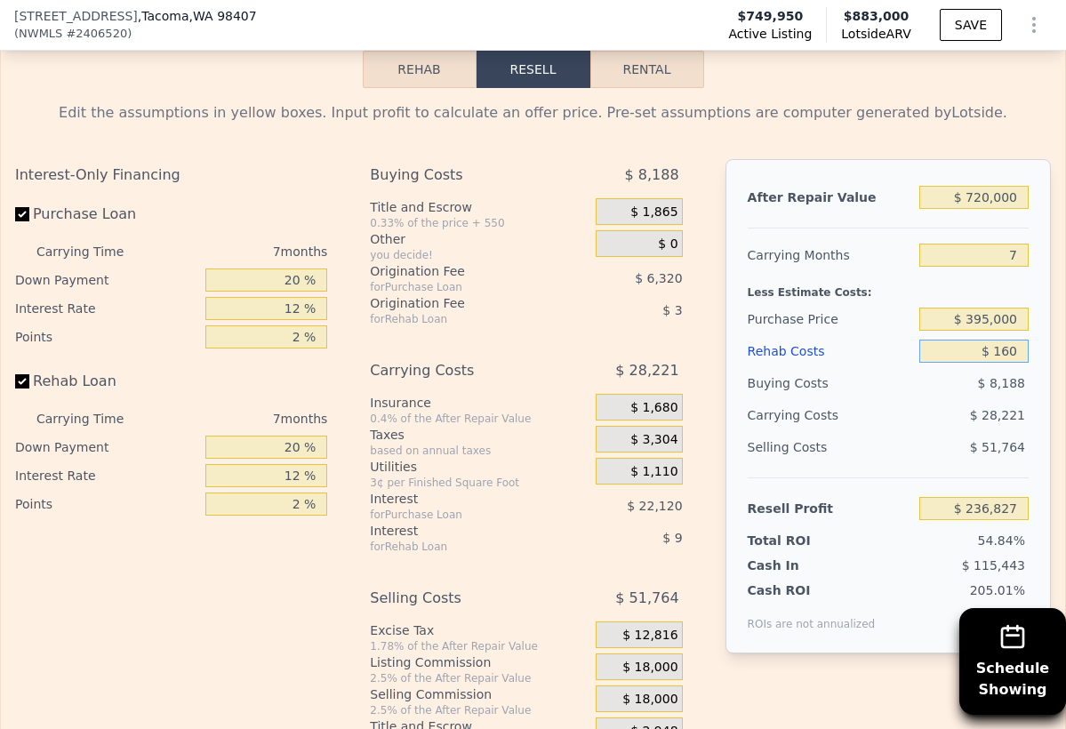
type input "$ 236,667"
type input "$ 1,600"
type input "$ 235,120"
type input "$ 16,000"
type input "$ 219,685"
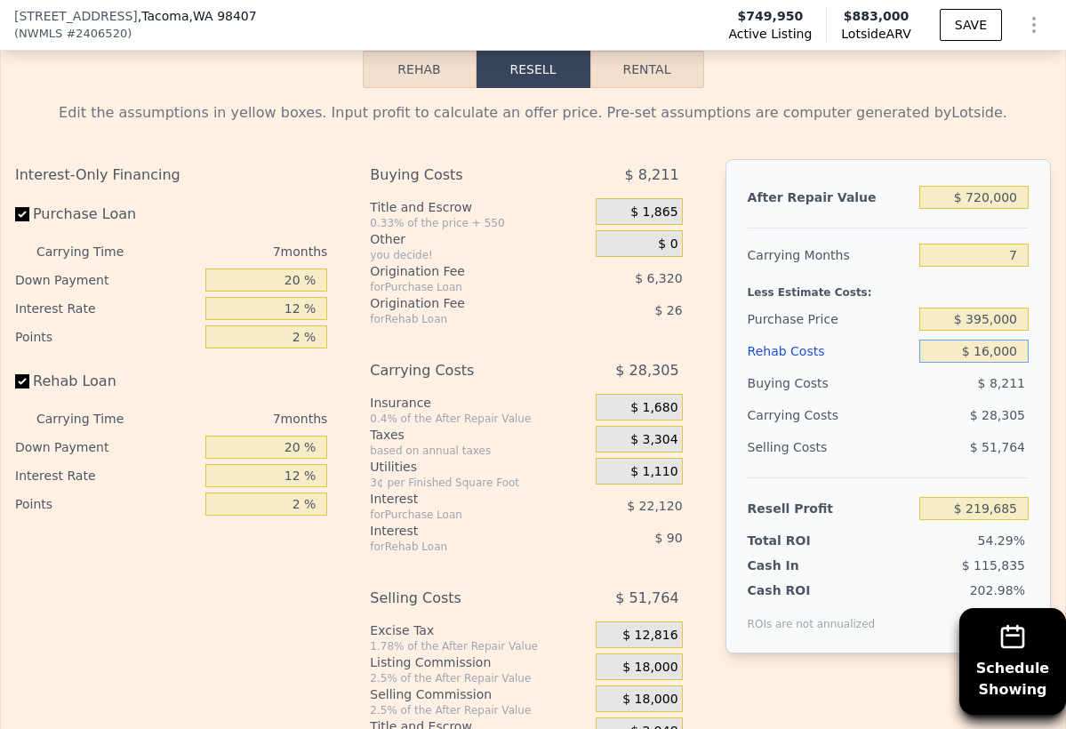
type input "$ 160,000"
type input "$ 65,317"
type input "$ 1,600,000"
type input "-$ 1,478,363"
type input "$ 160,000"
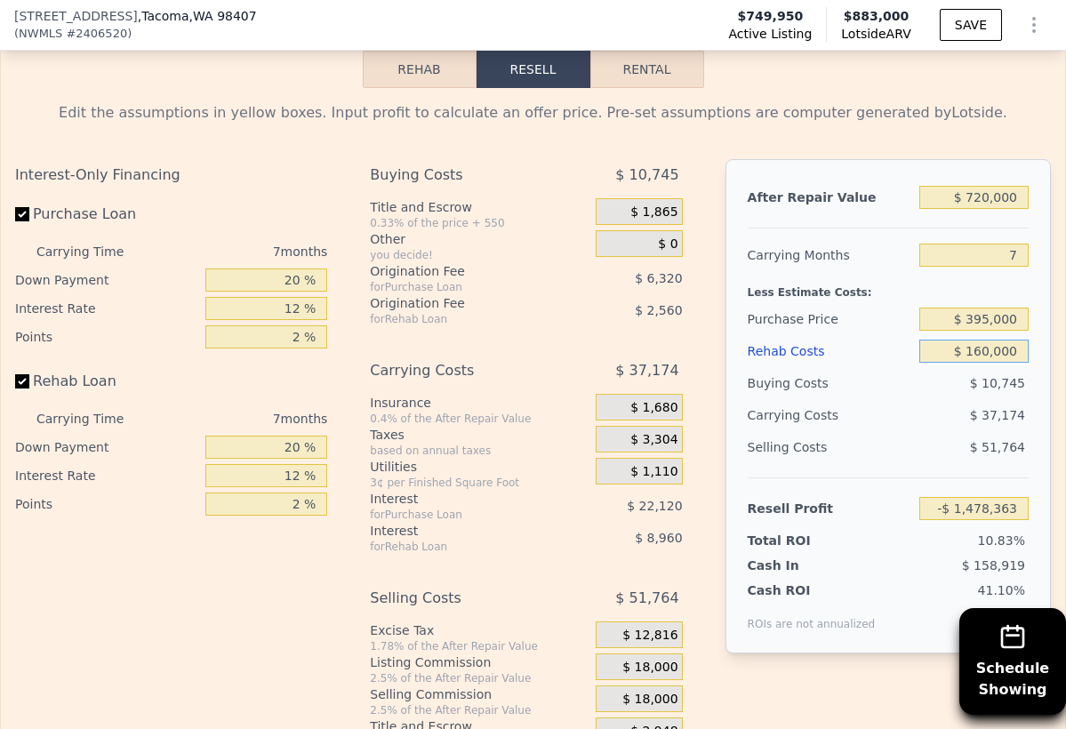
type input "$ 65,317"
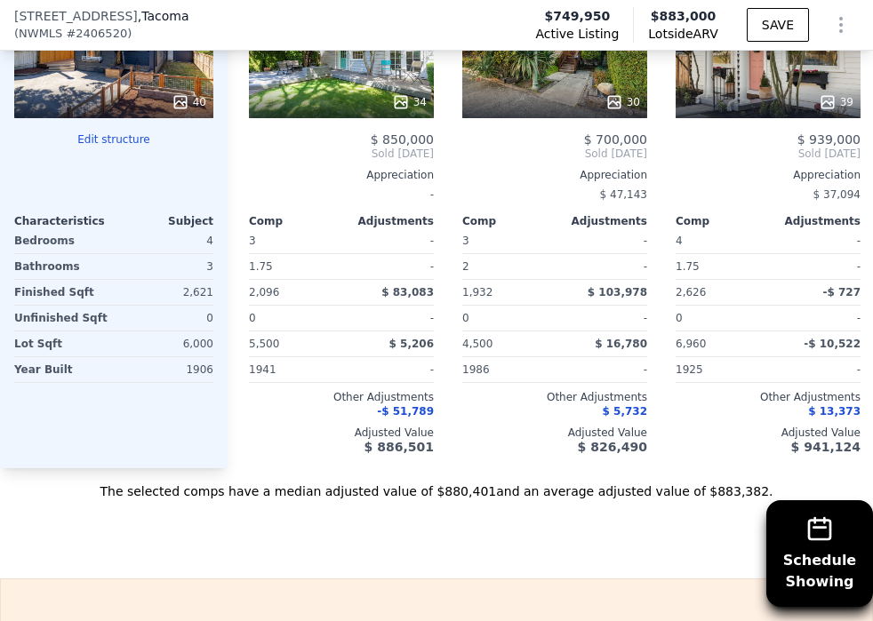
scroll to position [3475, 0]
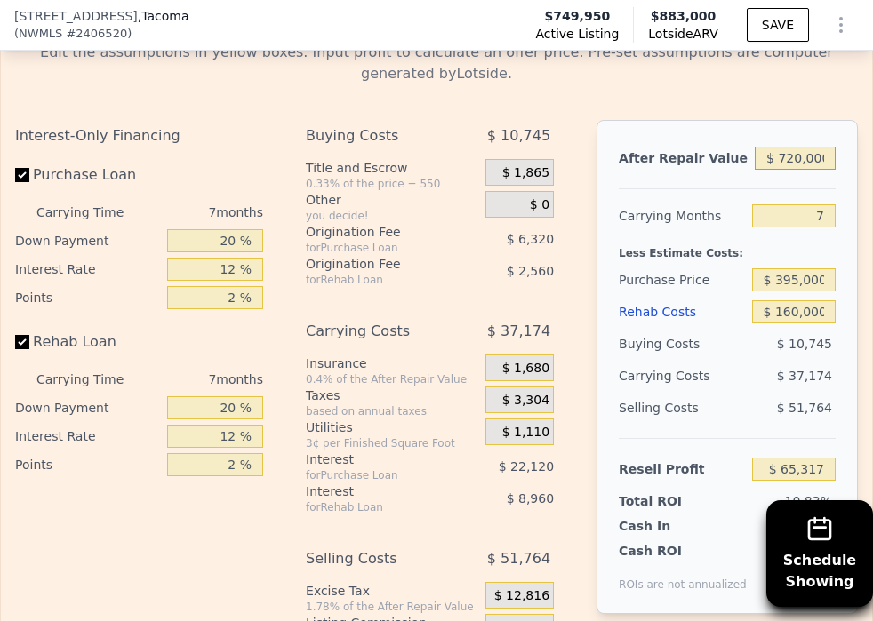
click at [788, 158] on input "$ 720,000" at bounding box center [795, 158] width 81 height 23
type input "$ 750,000"
type input "$ 93,113"
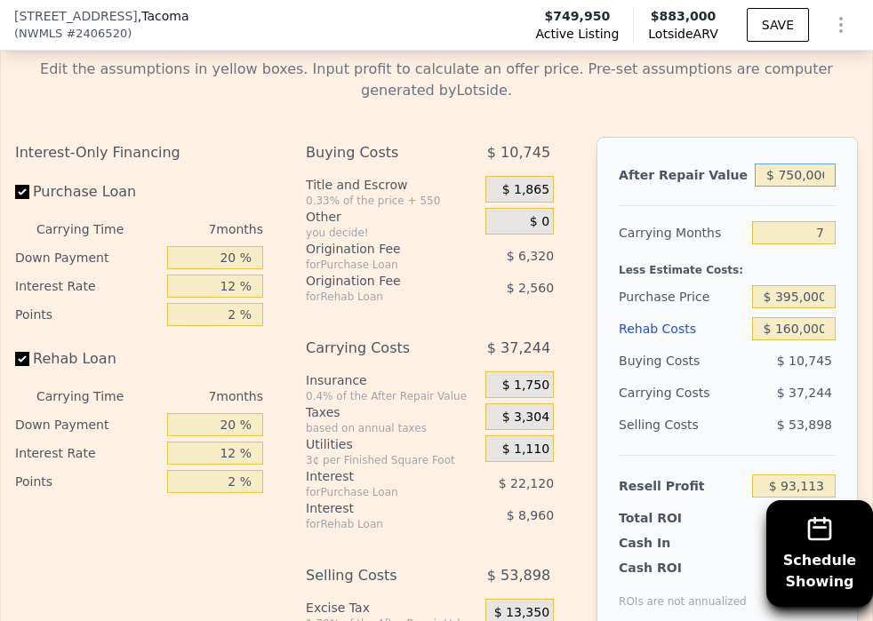
scroll to position [3459, 0]
